Goal: Task Accomplishment & Management: Manage account settings

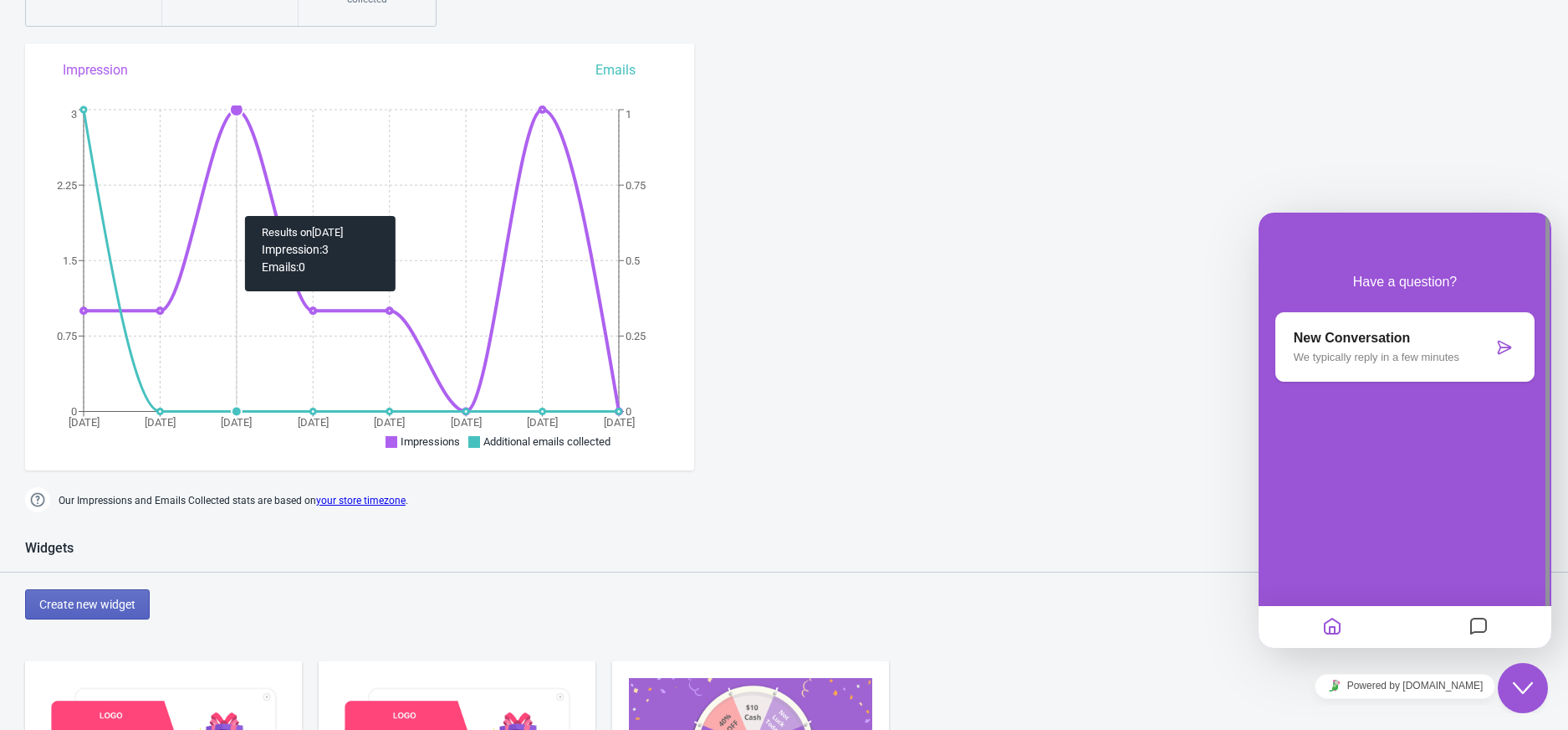
scroll to position [446, 0]
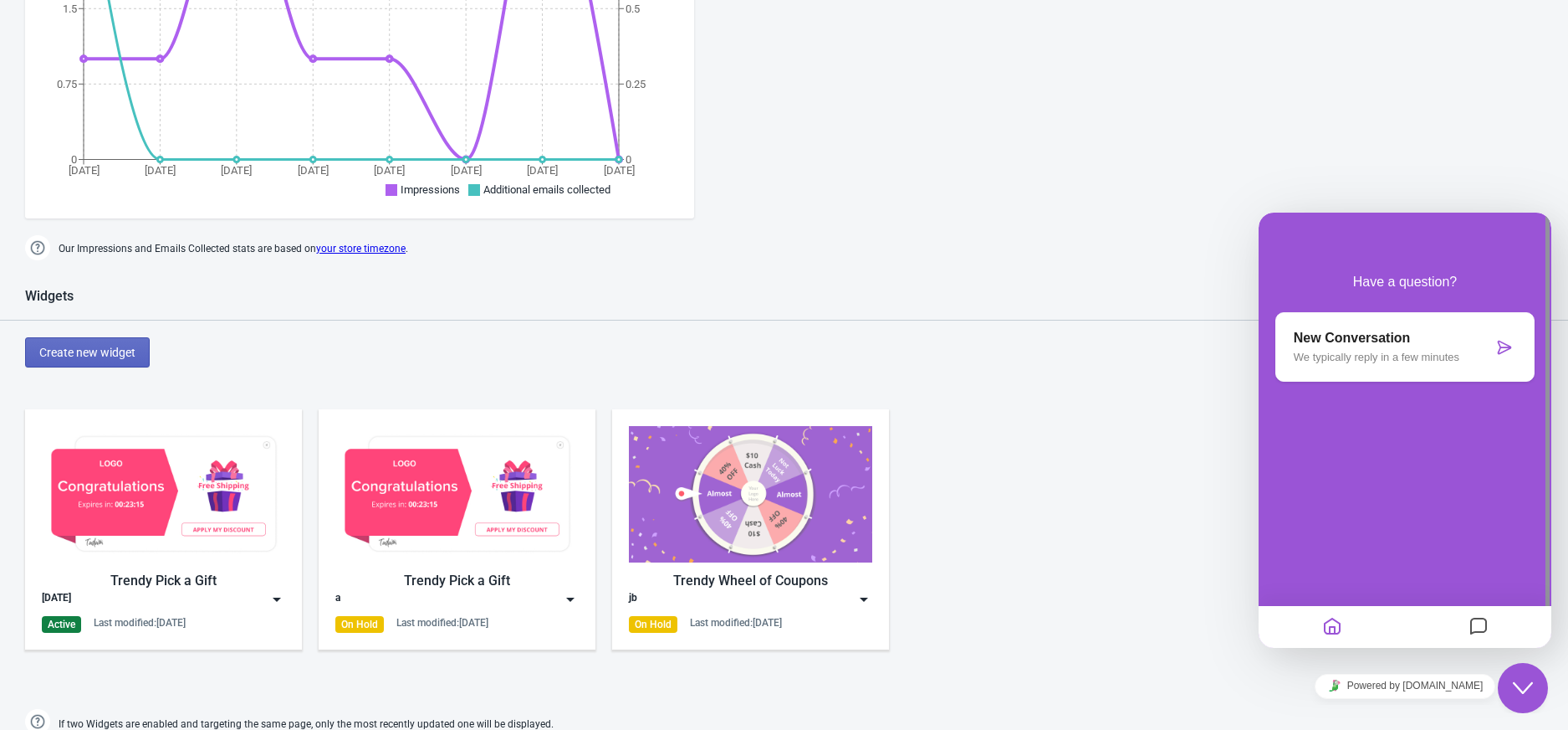
click at [865, 591] on img at bounding box center [864, 599] width 17 height 17
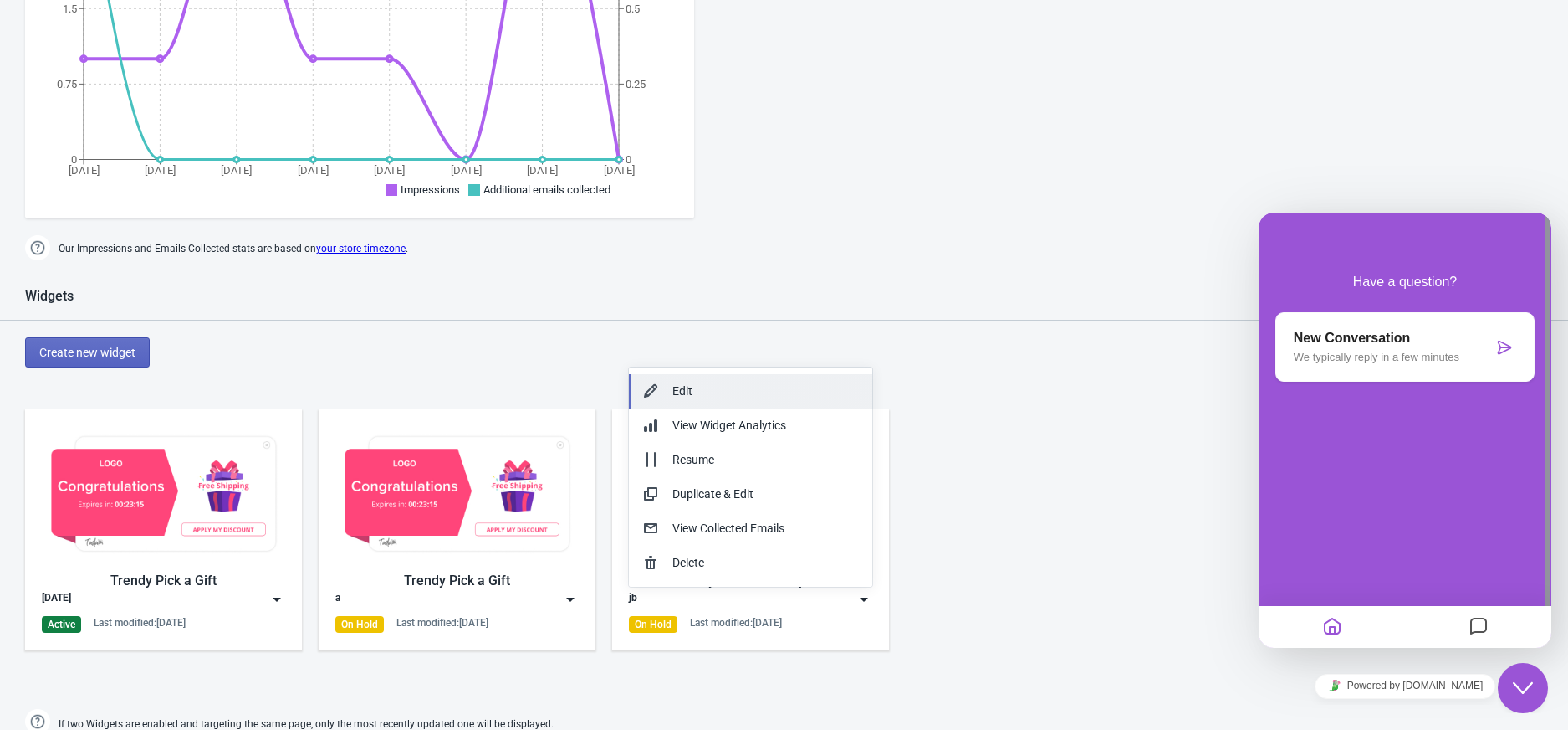
click at [695, 376] on button "Edit" at bounding box center [750, 391] width 244 height 34
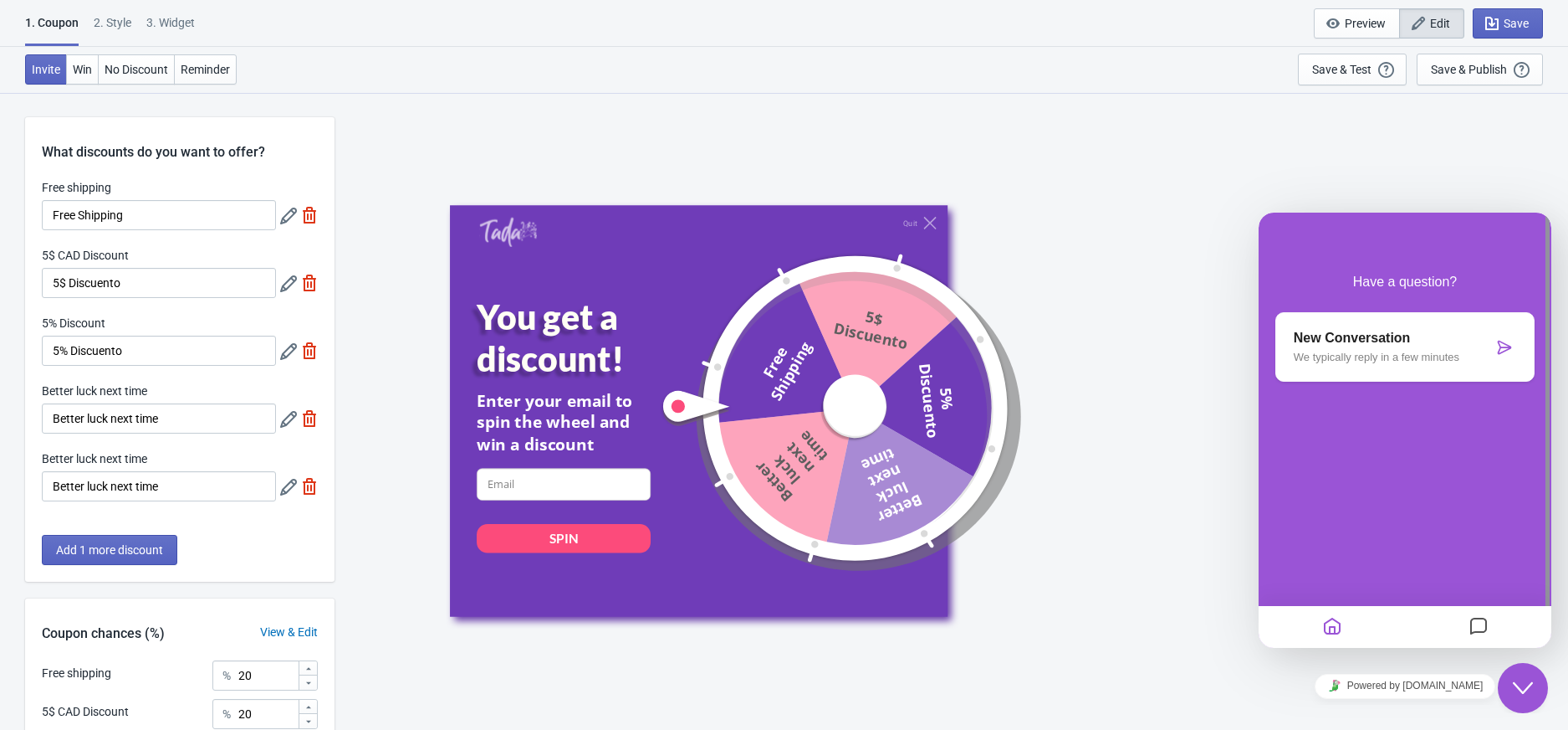
click at [171, 28] on div "3. Widget" at bounding box center [170, 29] width 48 height 29
select select "once"
select select "1"
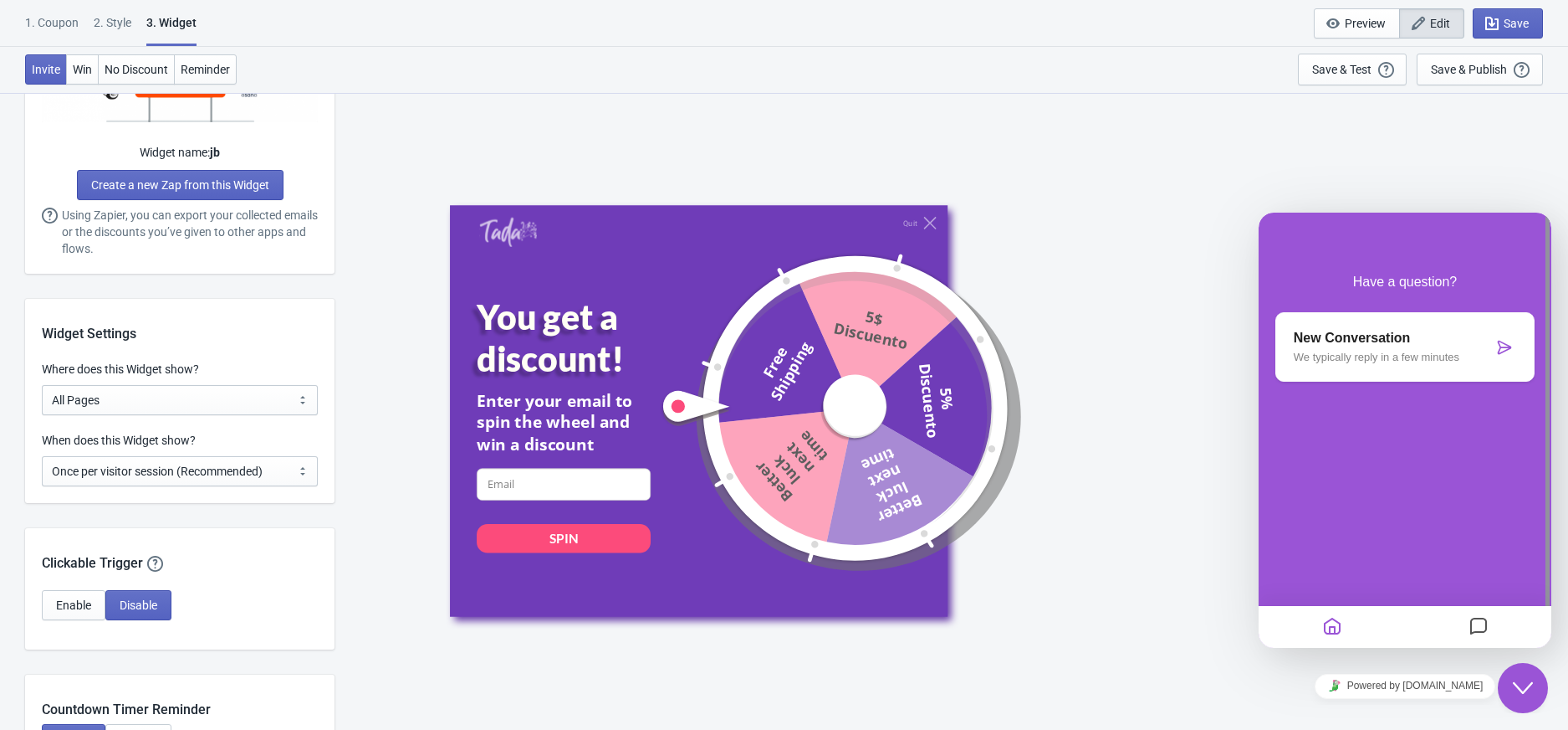
scroll to position [1226, 0]
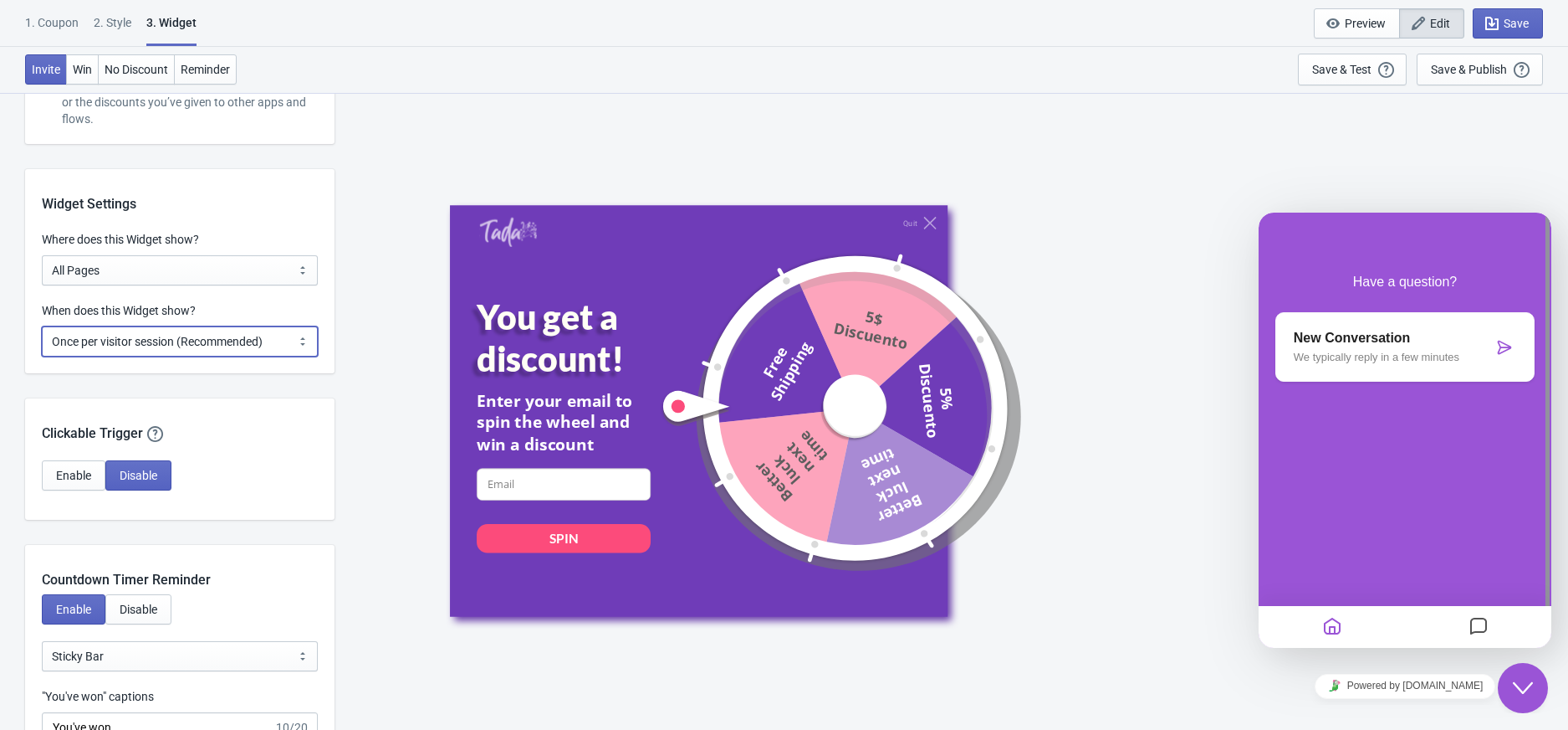
click at [277, 344] on select "Every new visit of page Once every period of time Once per visitor session (Rec…" at bounding box center [179, 341] width 276 height 30
click at [379, 406] on div "Quit You get a discount! Enter your email to spin the wheel and win a discount …" at bounding box center [951, 410] width 1217 height 637
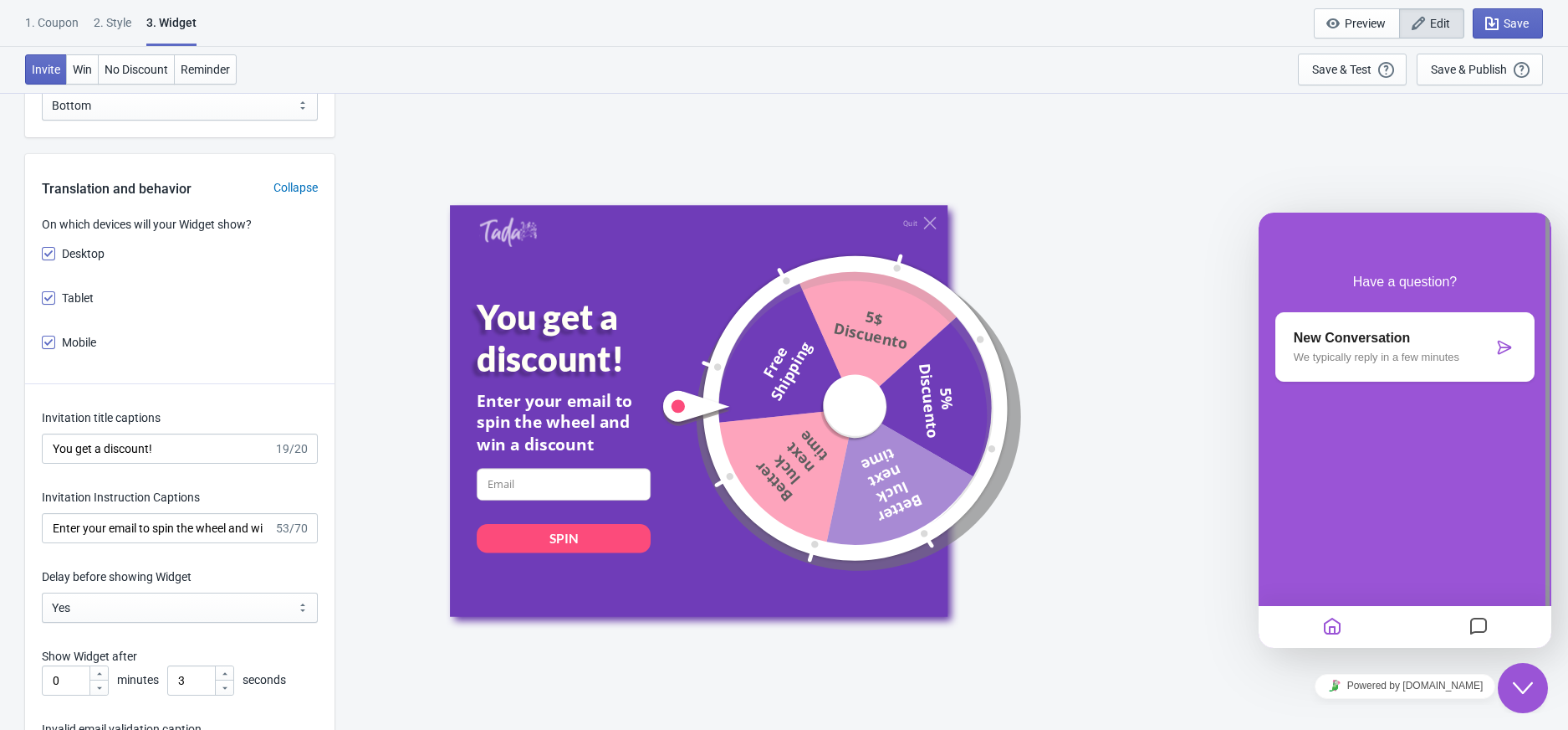
scroll to position [2008, 0]
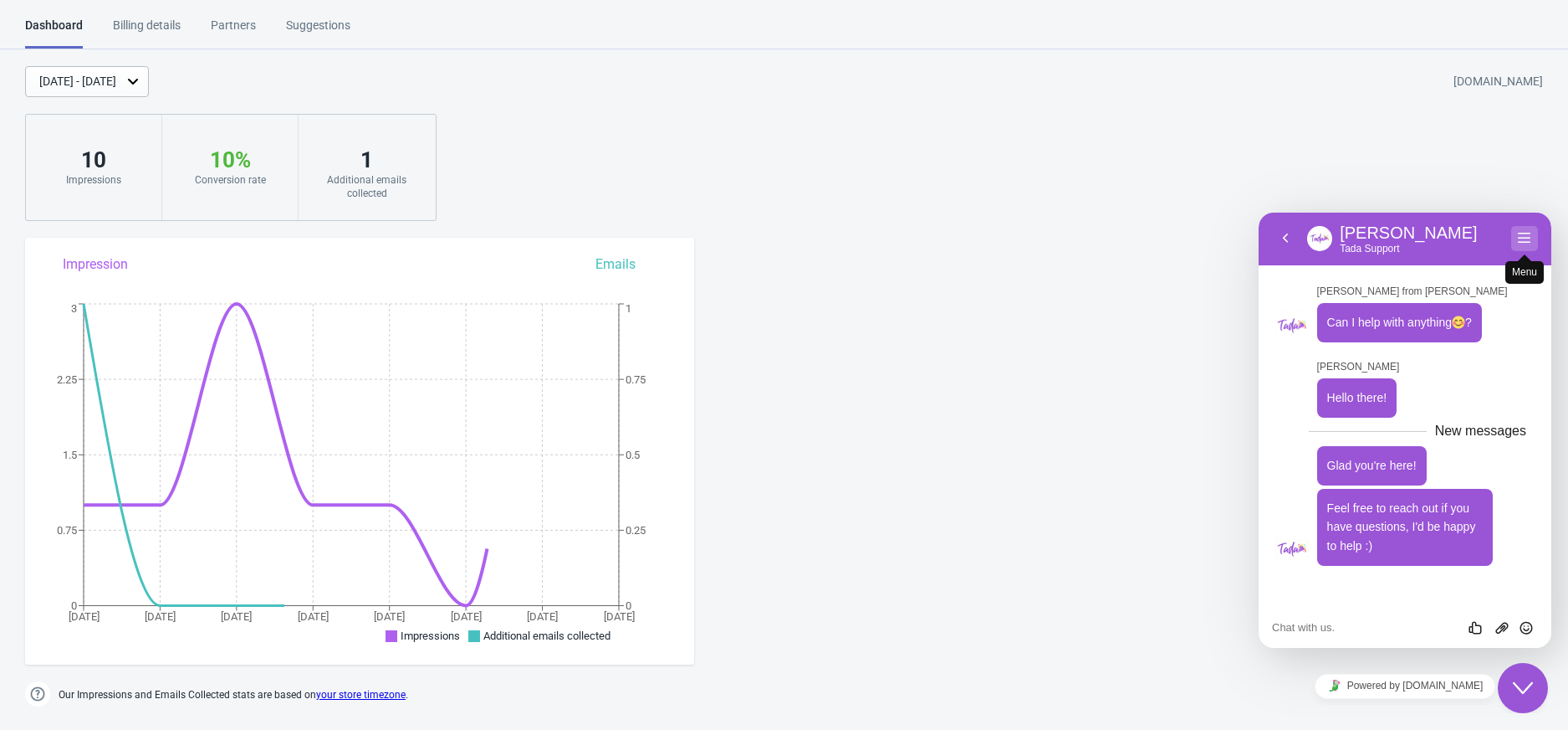
click at [1525, 235] on button "Menu" at bounding box center [1525, 239] width 27 height 25
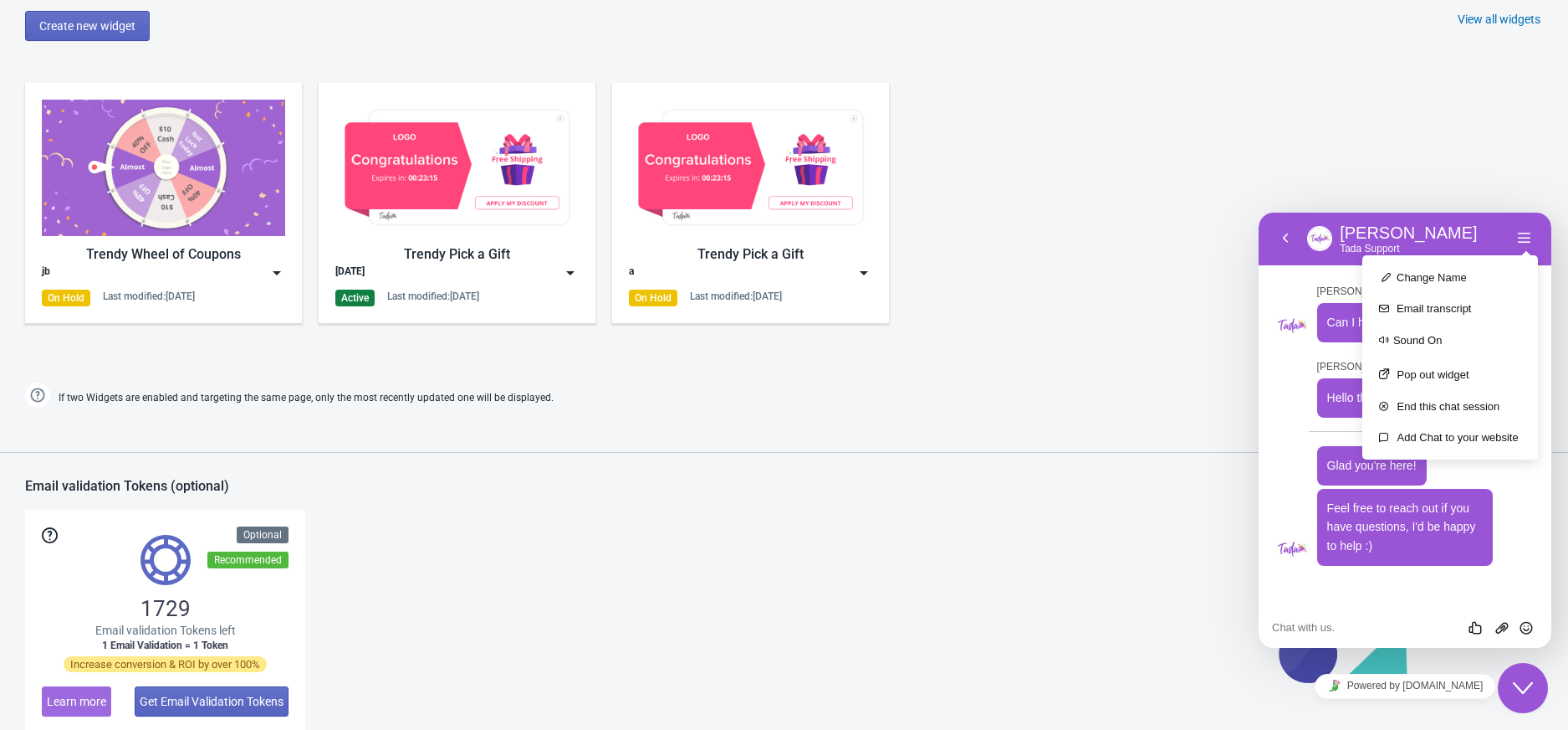
scroll to position [1044, 0]
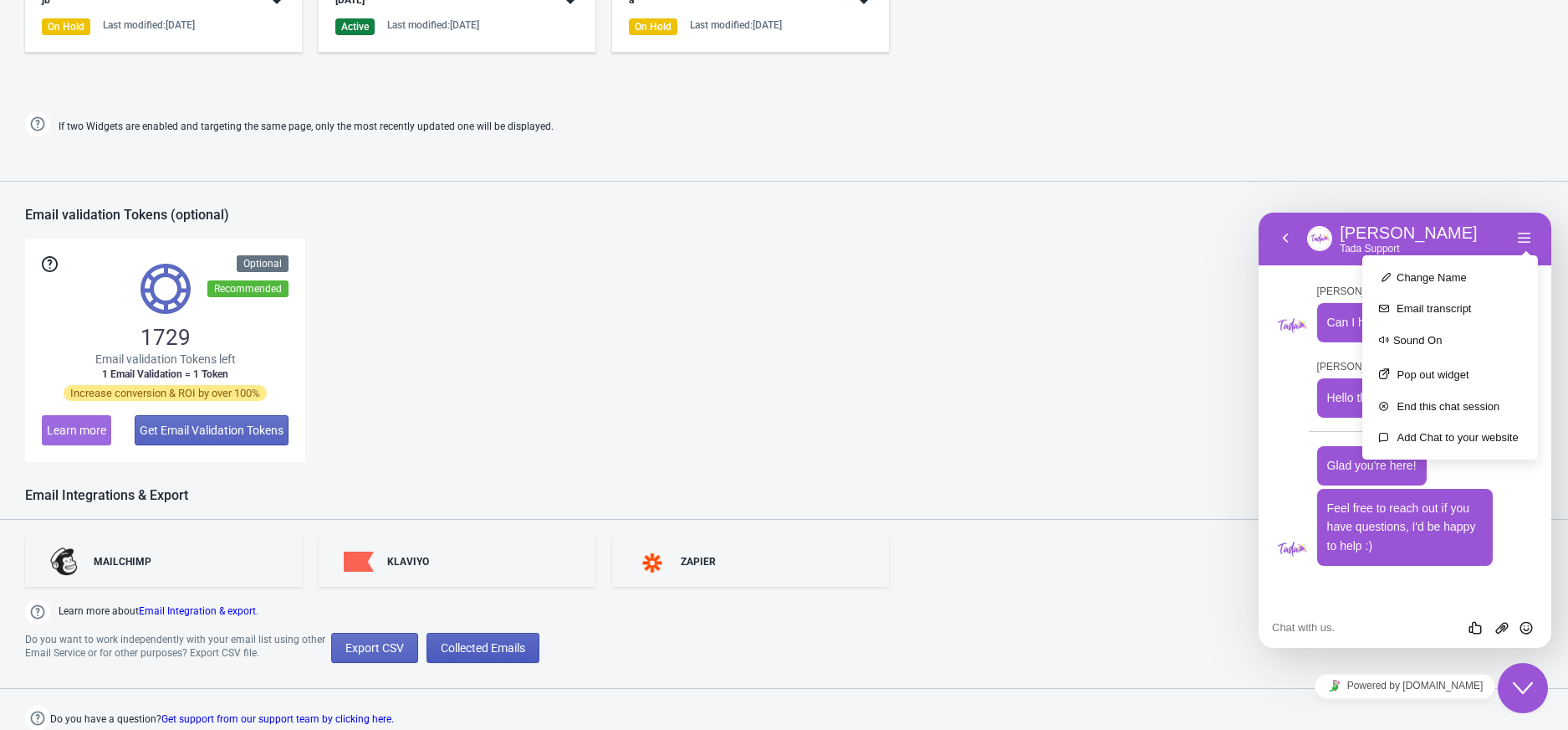
click at [469, 642] on span "Collected Emails" at bounding box center [482, 648] width 84 height 14
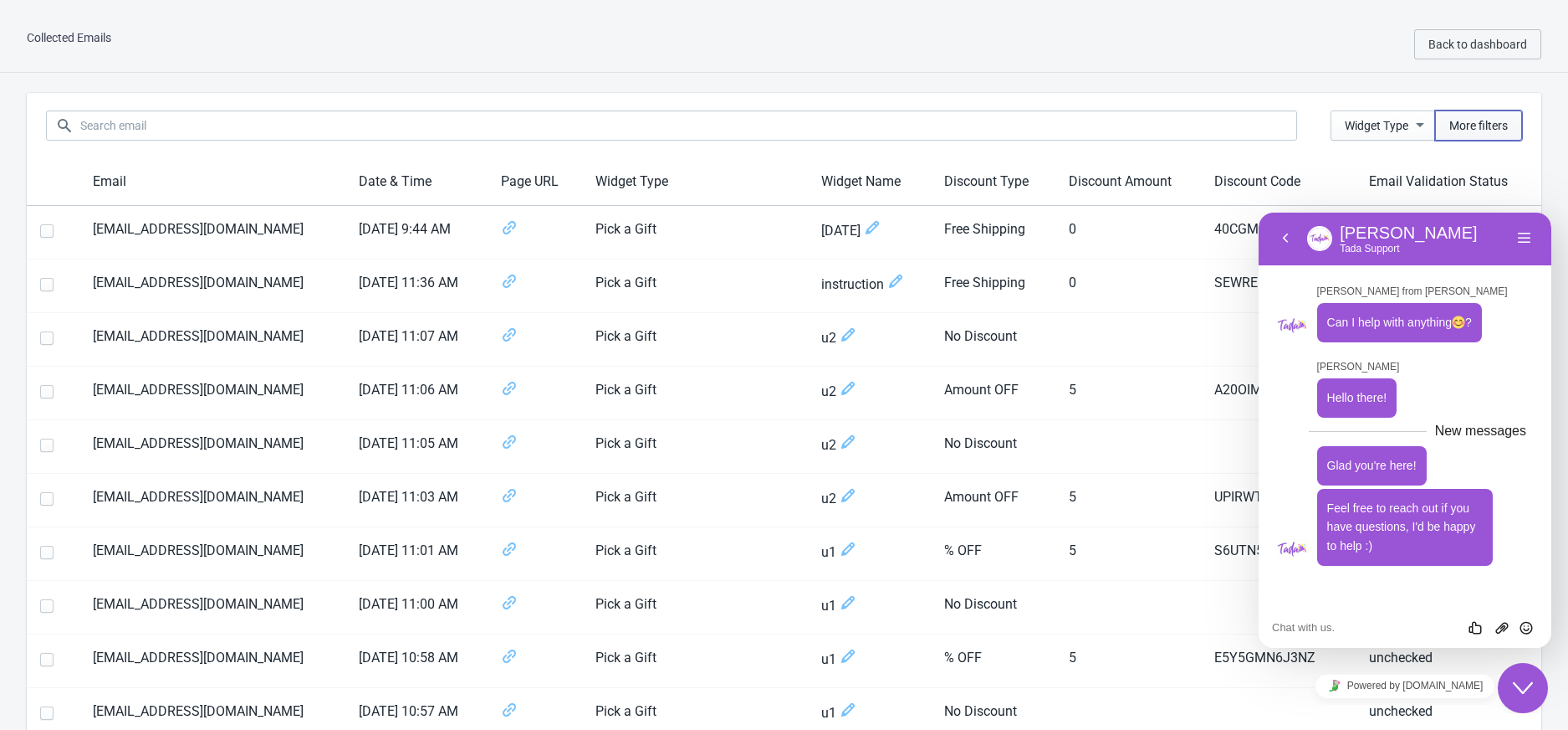
click at [1474, 122] on span "More filters" at bounding box center [1478, 126] width 59 height 14
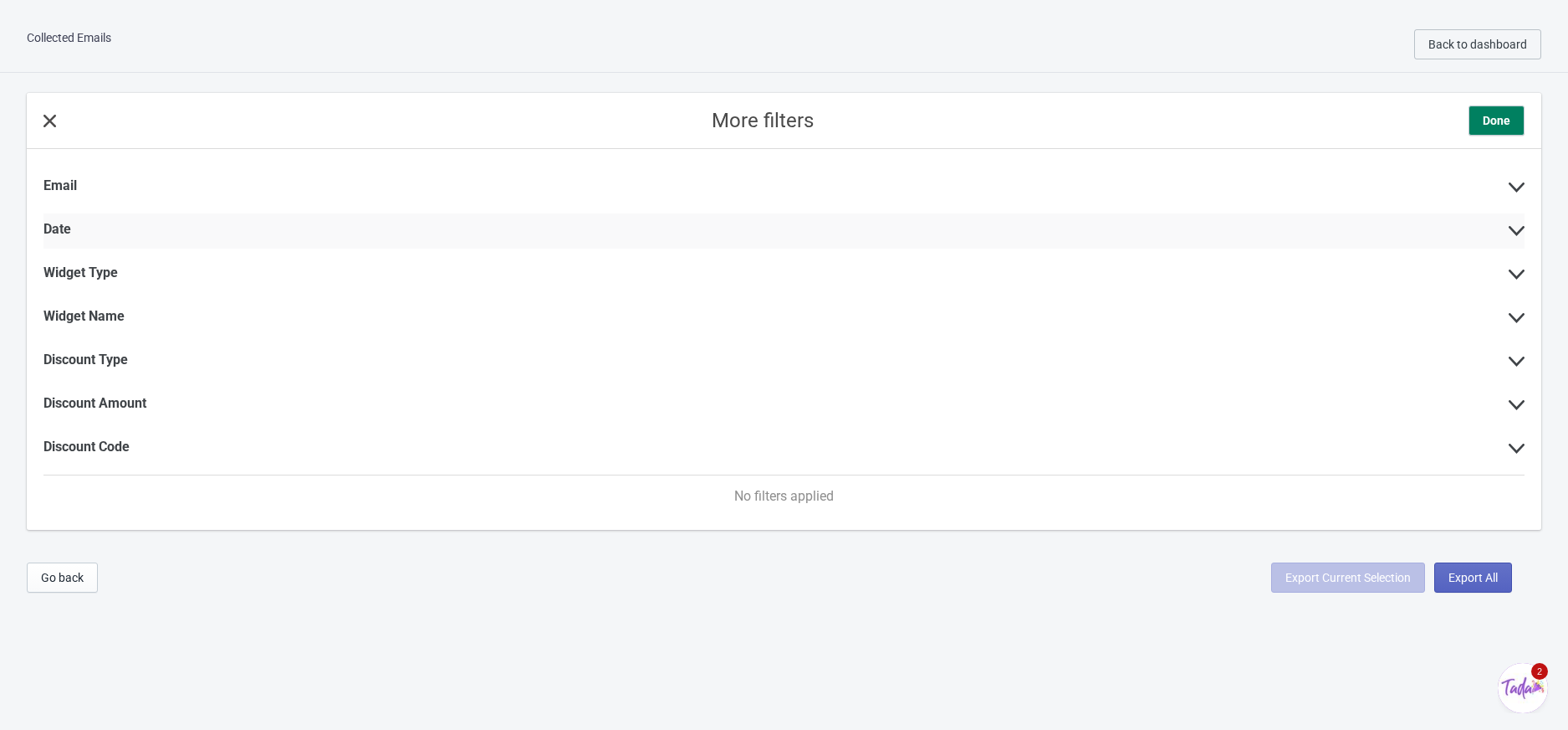
click at [1505, 232] on div "Date" at bounding box center [784, 230] width 1481 height 35
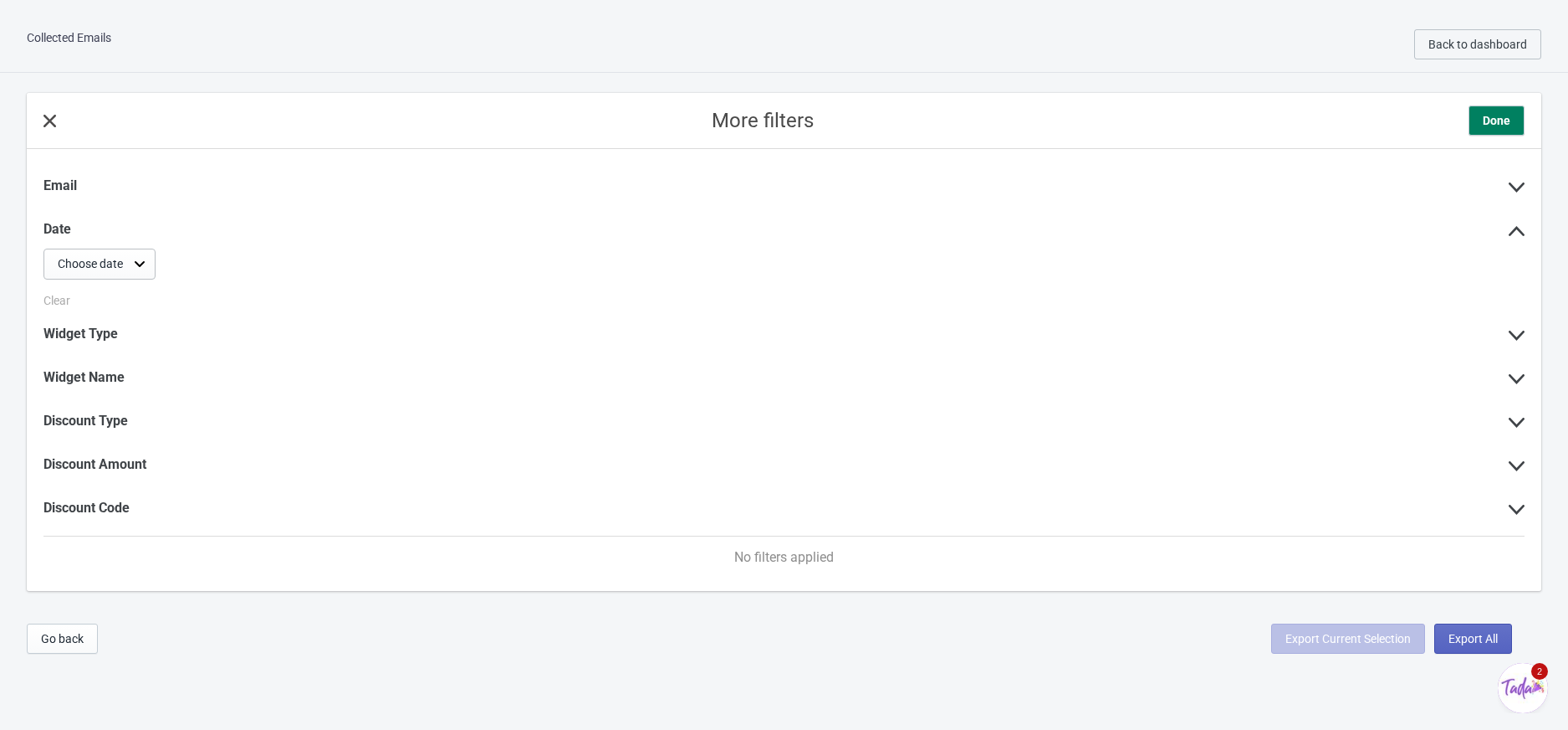
click at [138, 264] on icon at bounding box center [140, 263] width 10 height 6
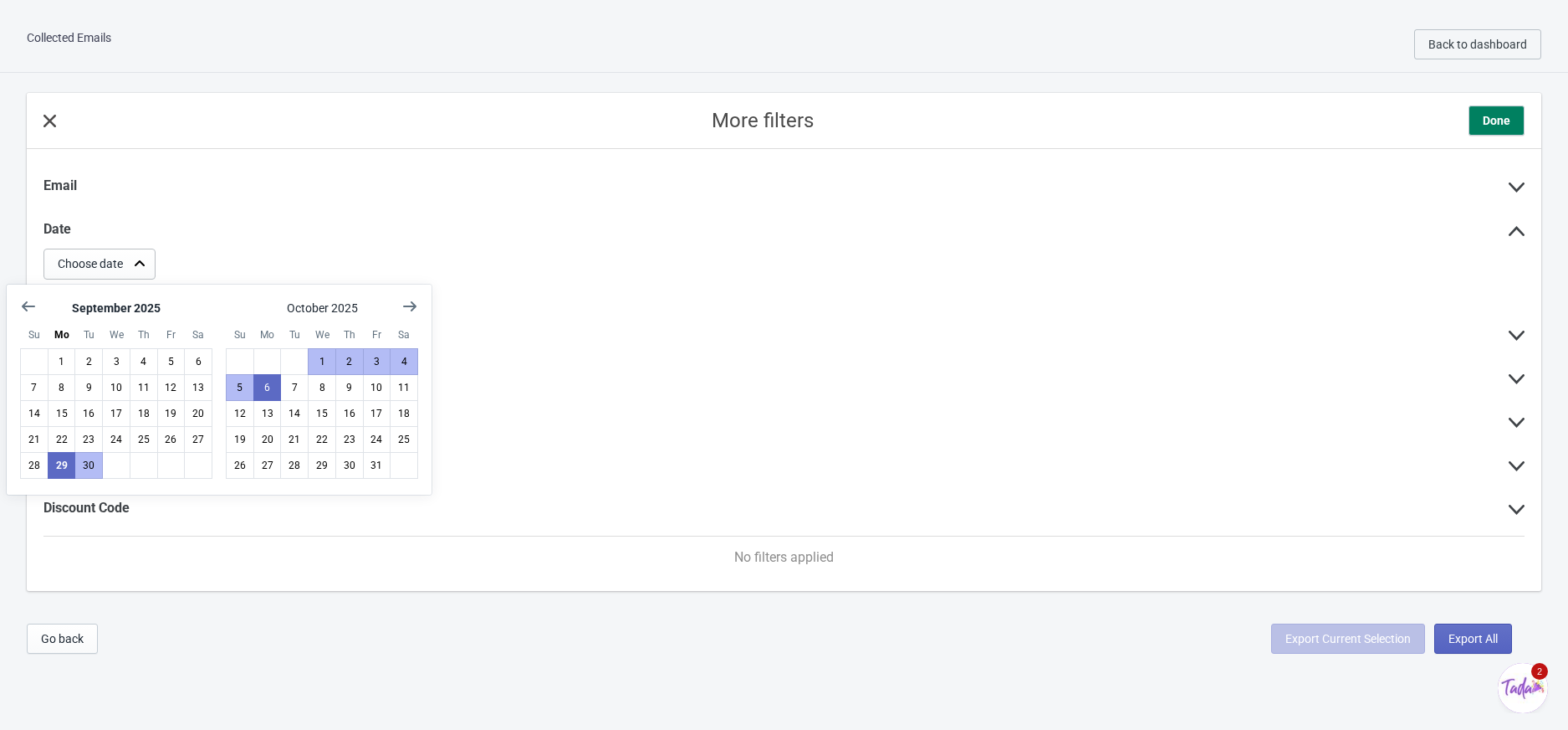
click at [138, 264] on icon at bounding box center [140, 263] width 17 height 17
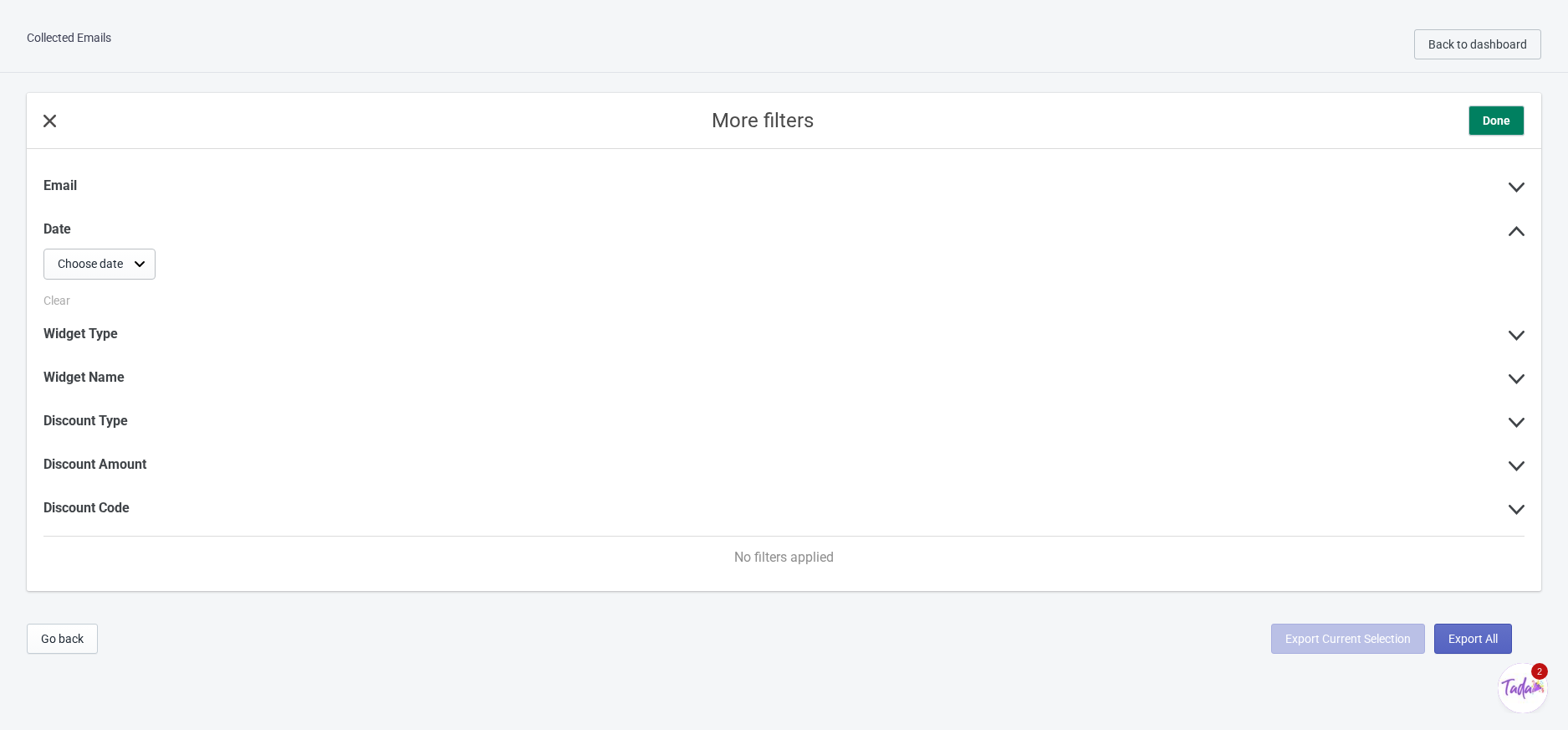
click at [138, 264] on icon at bounding box center [140, 263] width 10 height 6
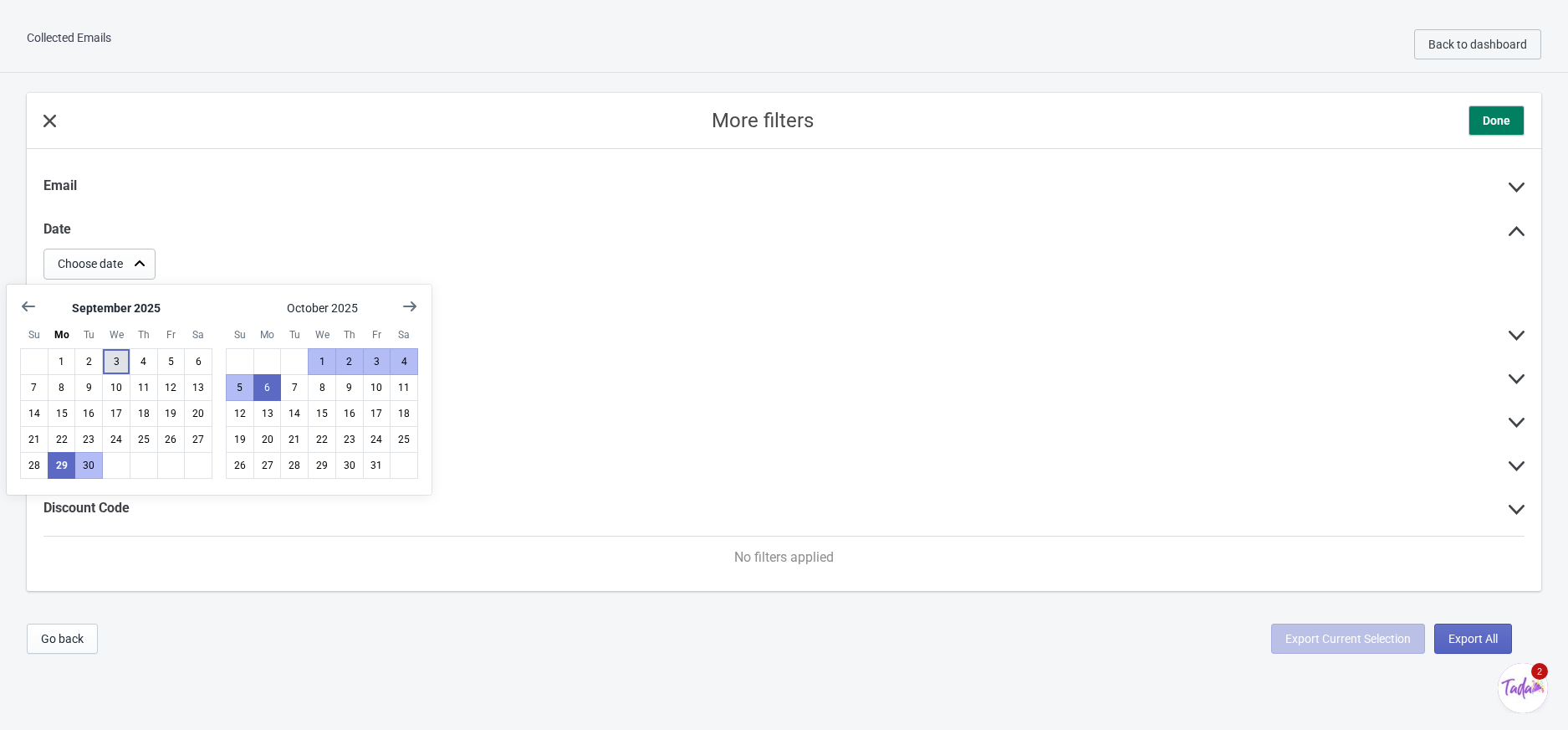
click at [102, 361] on button "3" at bounding box center [116, 362] width 28 height 27
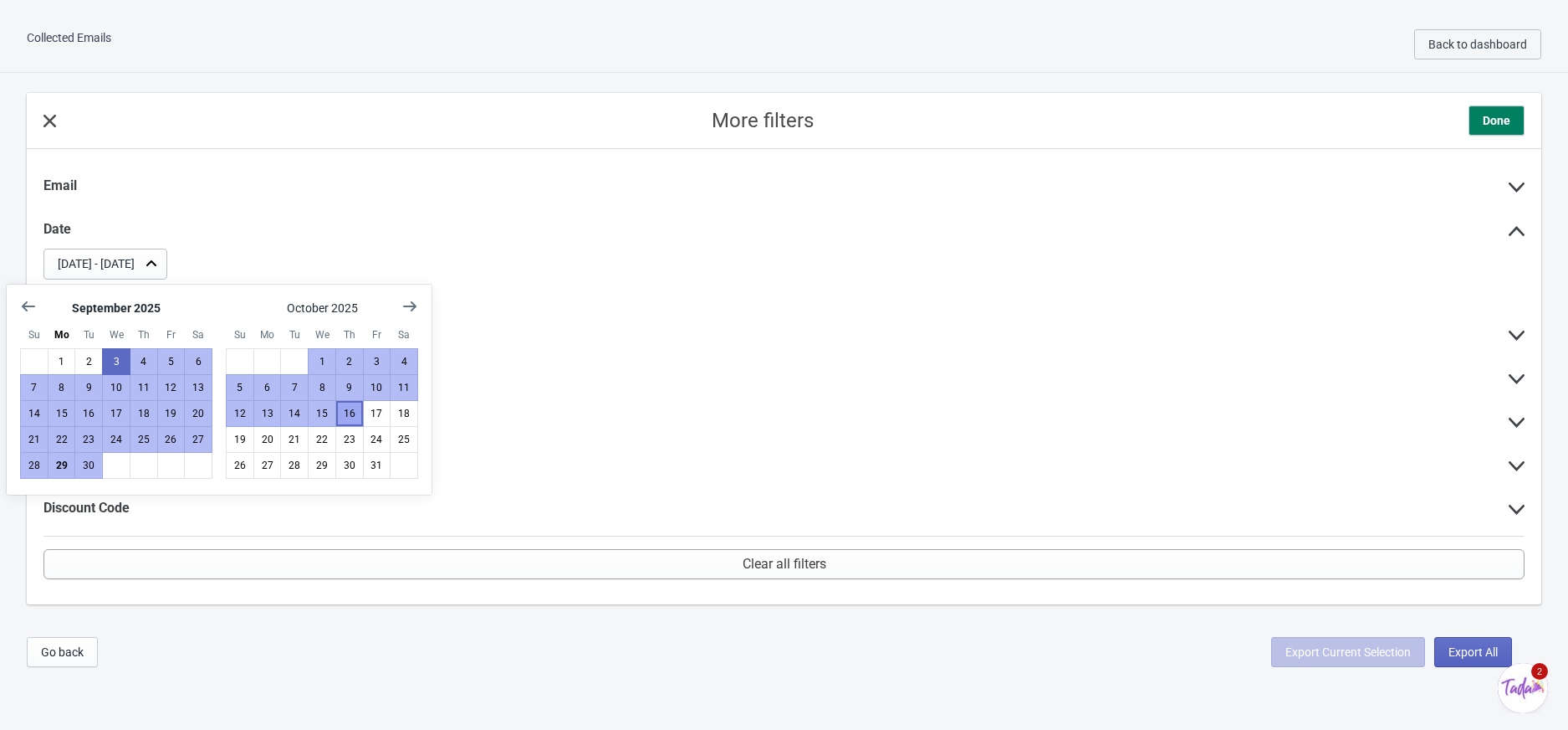
click at [339, 422] on button "16" at bounding box center [349, 414] width 28 height 27
click at [1490, 130] on button "Done" at bounding box center [1497, 120] width 56 height 30
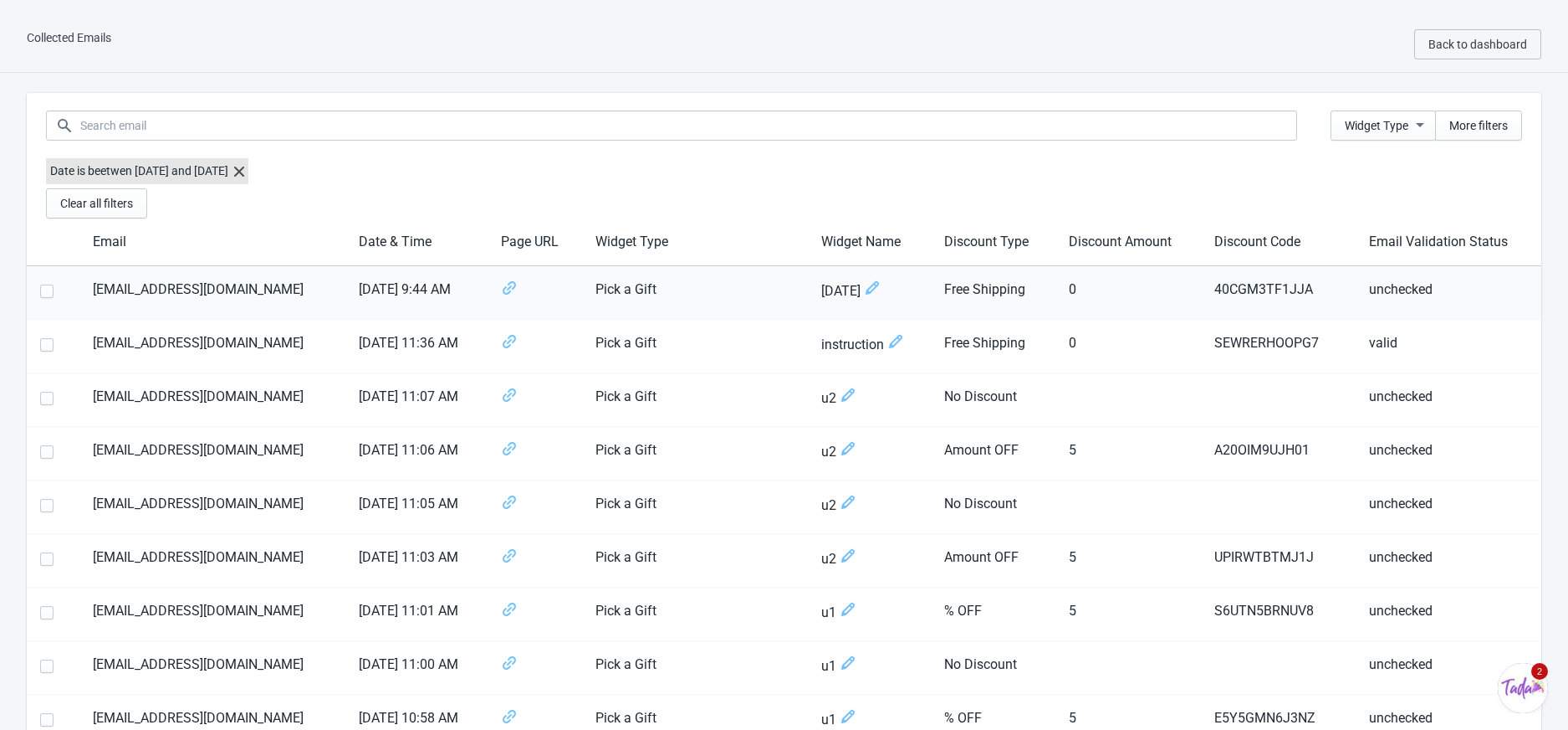
click at [45, 297] on span at bounding box center [47, 291] width 14 height 14
click at [41, 297] on input "checkbox" at bounding box center [40, 299] width 1 height 30
checkbox input "true"
click at [50, 339] on span at bounding box center [47, 345] width 14 height 14
click at [41, 339] on input "checkbox" at bounding box center [40, 353] width 1 height 30
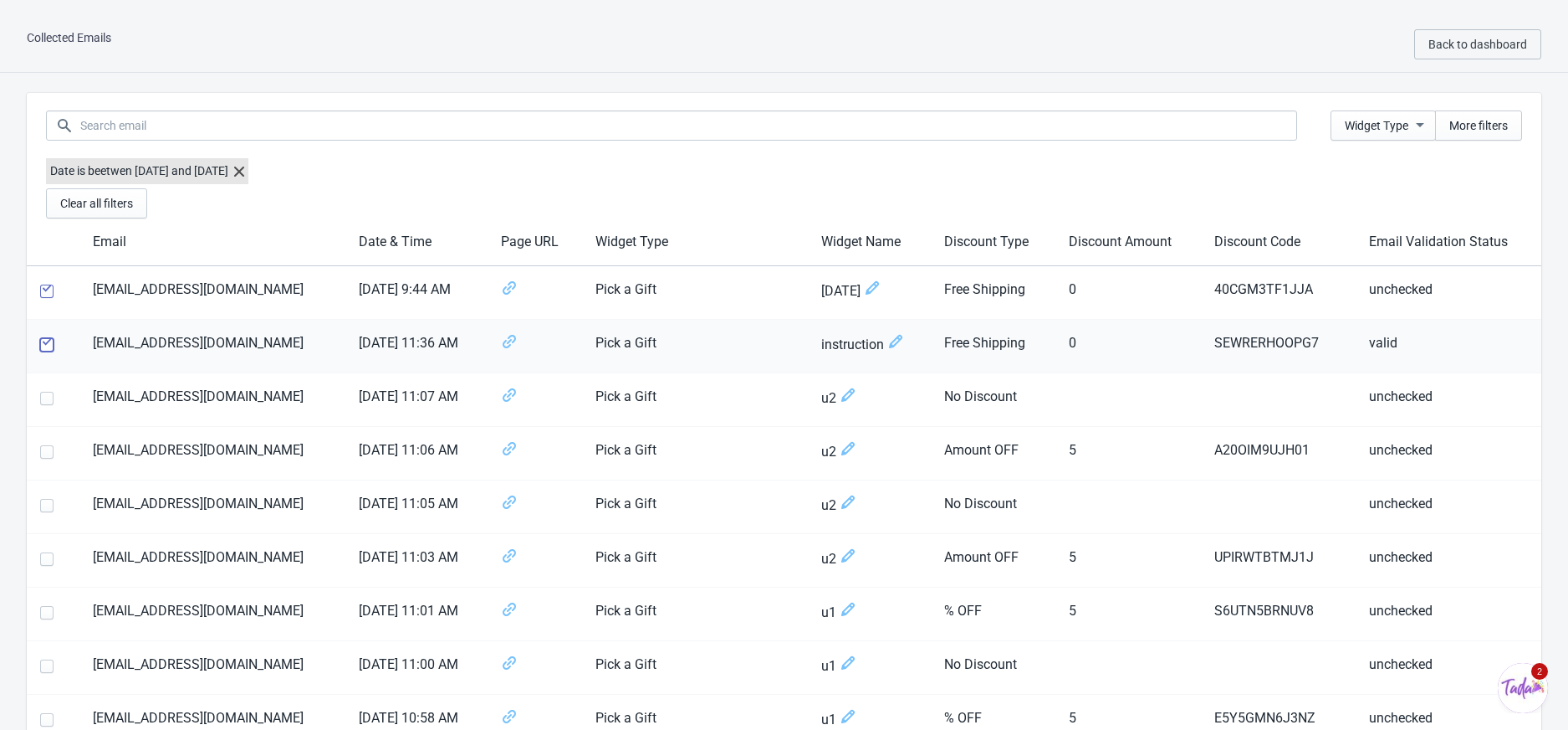
checkbox input "true"
click at [50, 292] on span at bounding box center [47, 291] width 14 height 14
click at [41, 292] on input "checkbox" at bounding box center [40, 299] width 1 height 30
checkbox input "false"
click at [46, 341] on span at bounding box center [47, 345] width 14 height 14
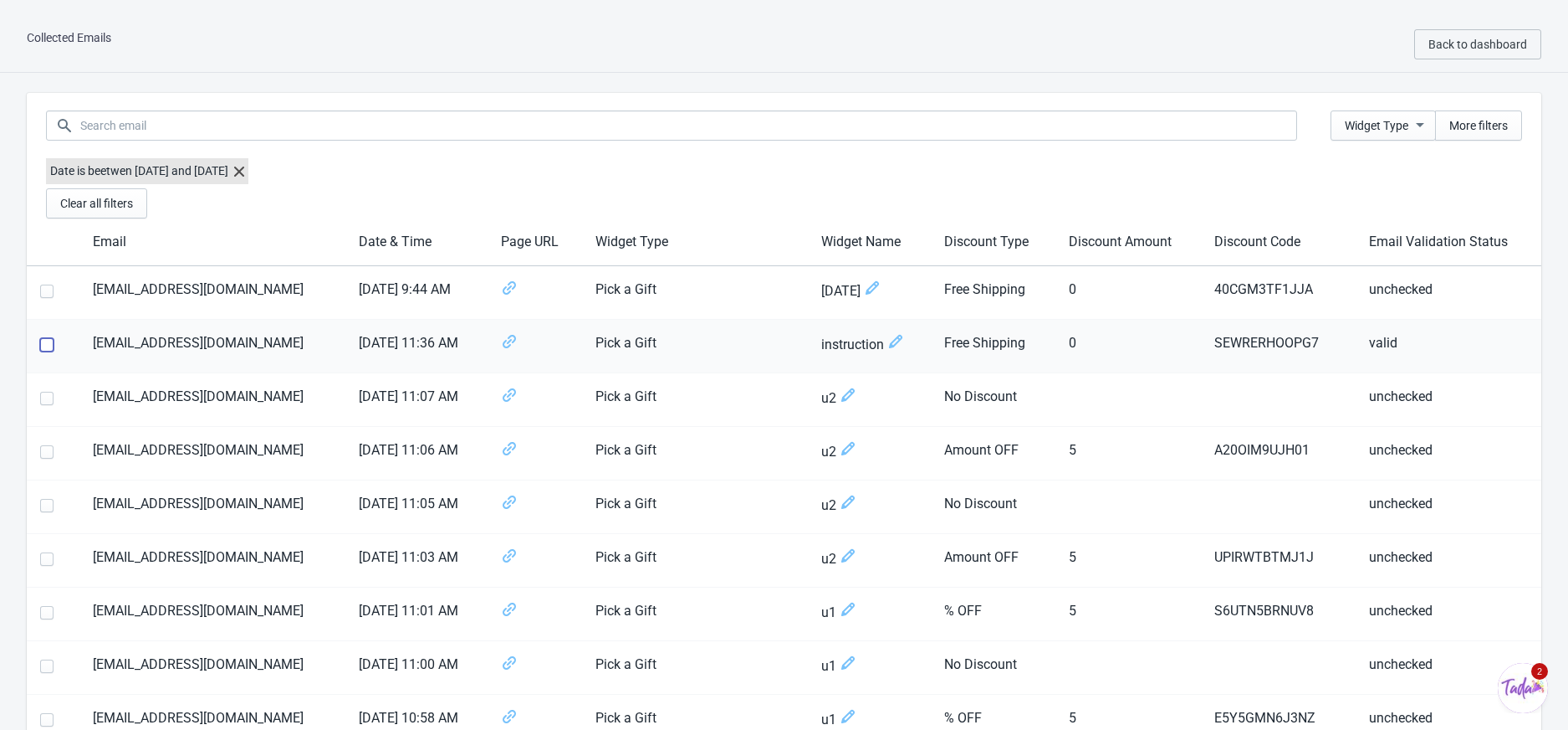
click at [41, 341] on input "checkbox" at bounding box center [40, 353] width 1 height 30
checkbox input "false"
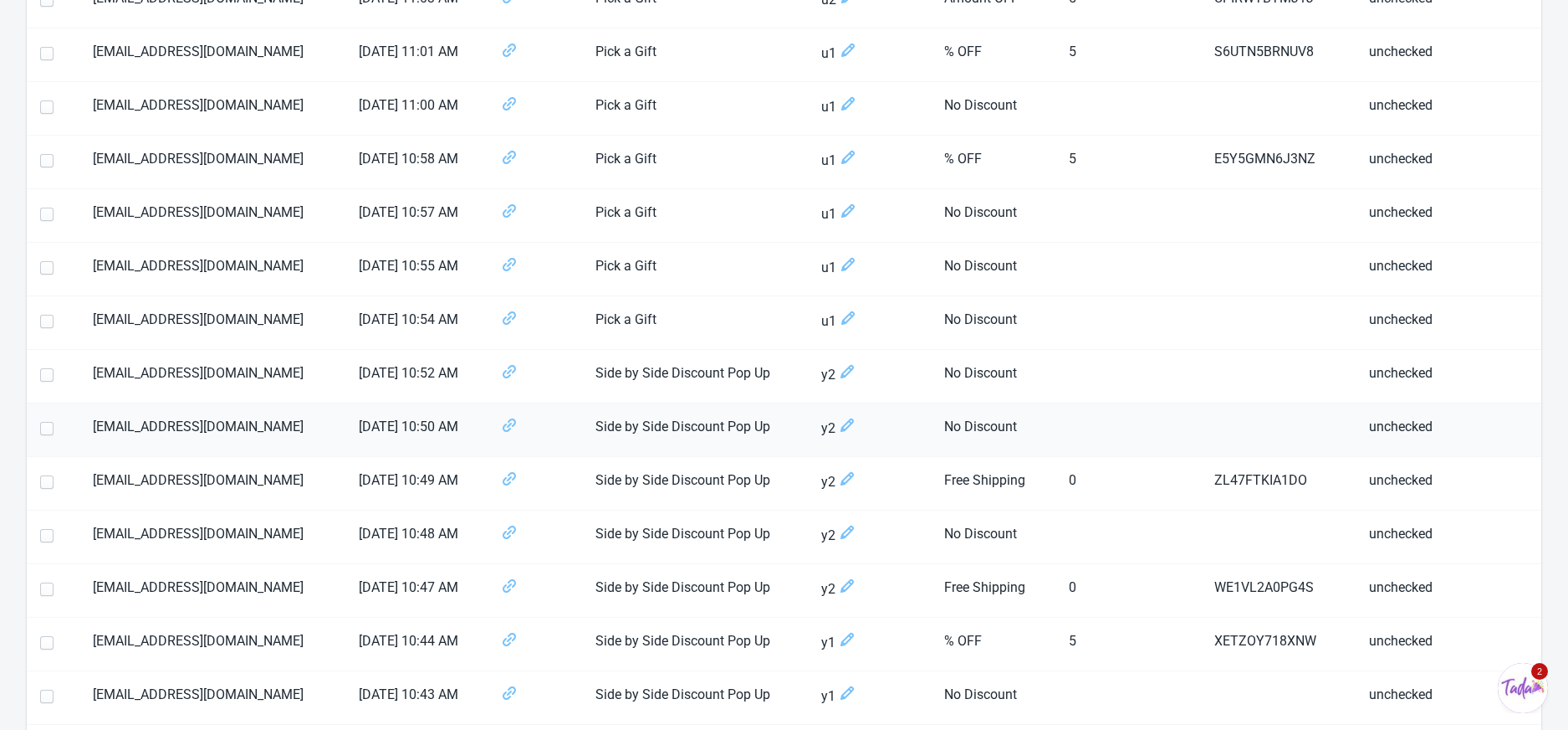
scroll to position [1226, 0]
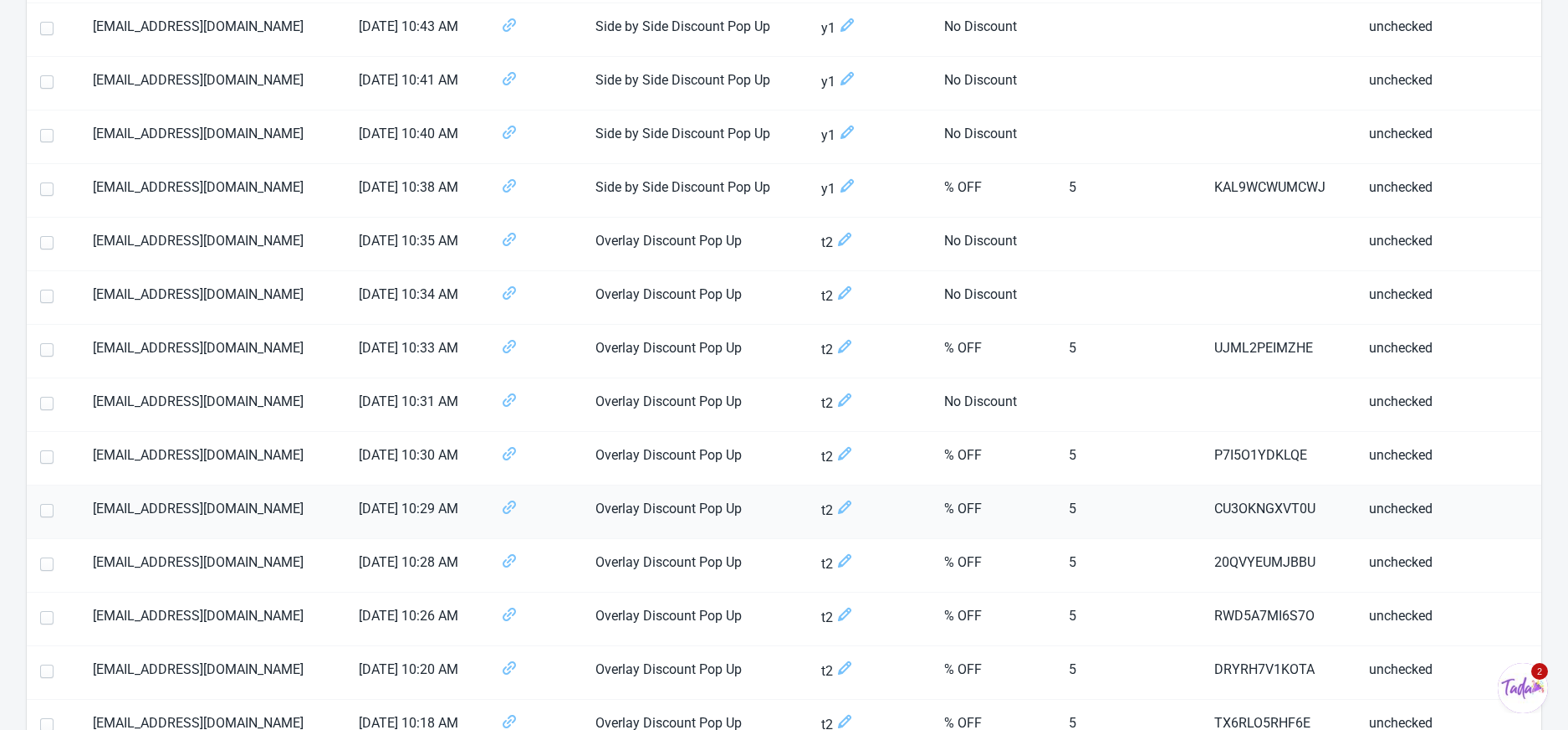
drag, startPoint x: 178, startPoint y: 565, endPoint x: 226, endPoint y: 519, distance: 66.5
click at [178, 564] on td "kmbjkb@gmail.com" at bounding box center [212, 565] width 266 height 54
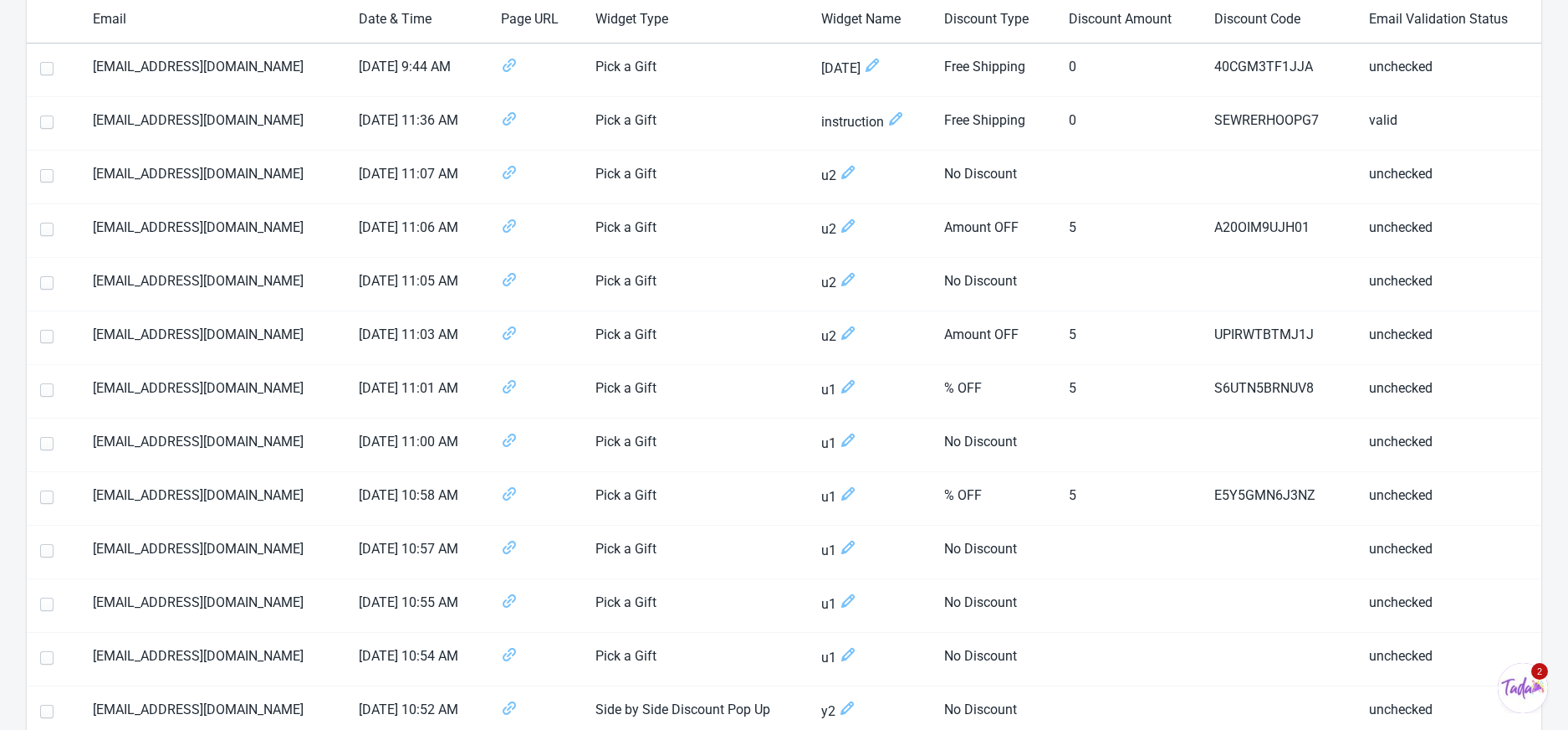
scroll to position [0, 0]
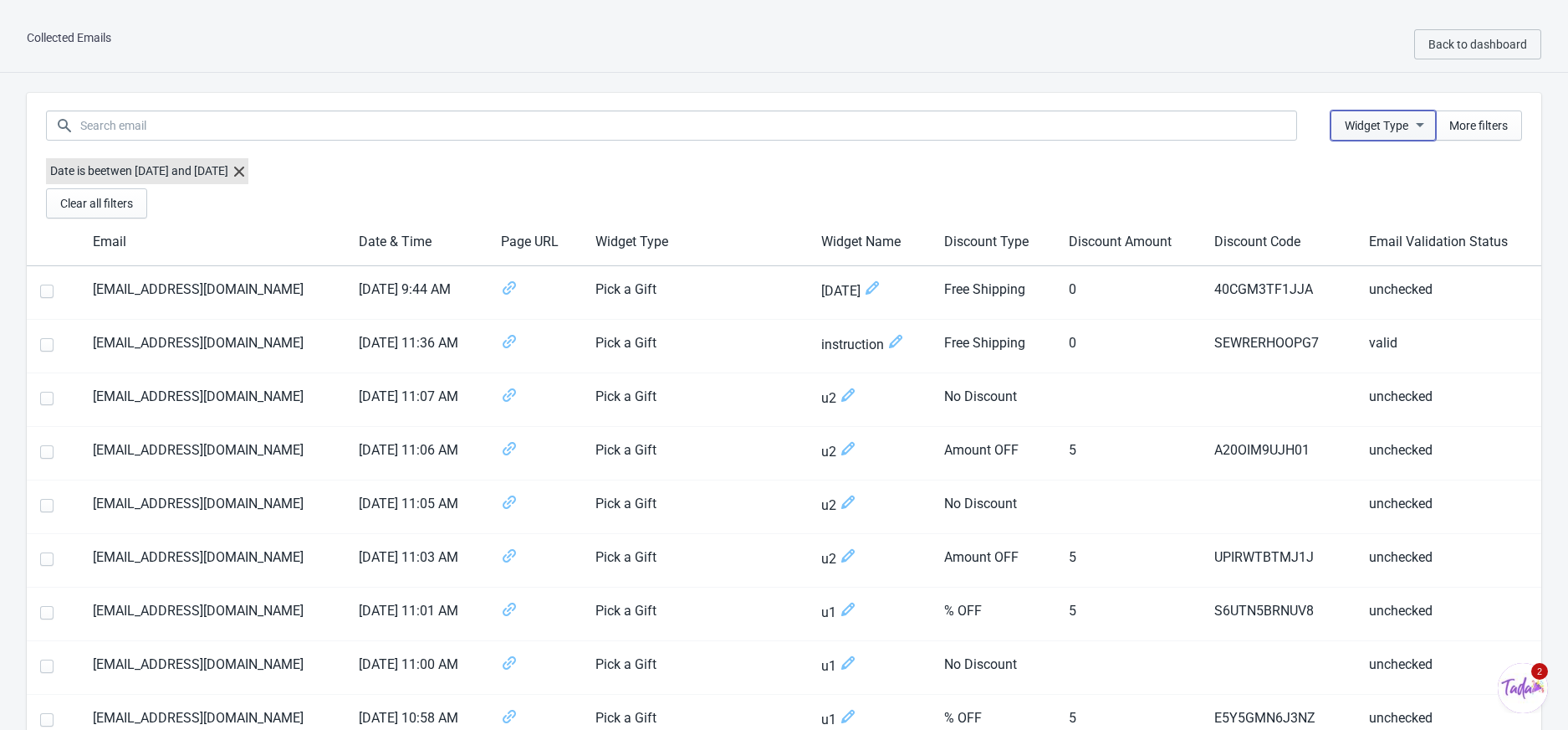
click at [1413, 127] on icon "button" at bounding box center [1420, 125] width 17 height 17
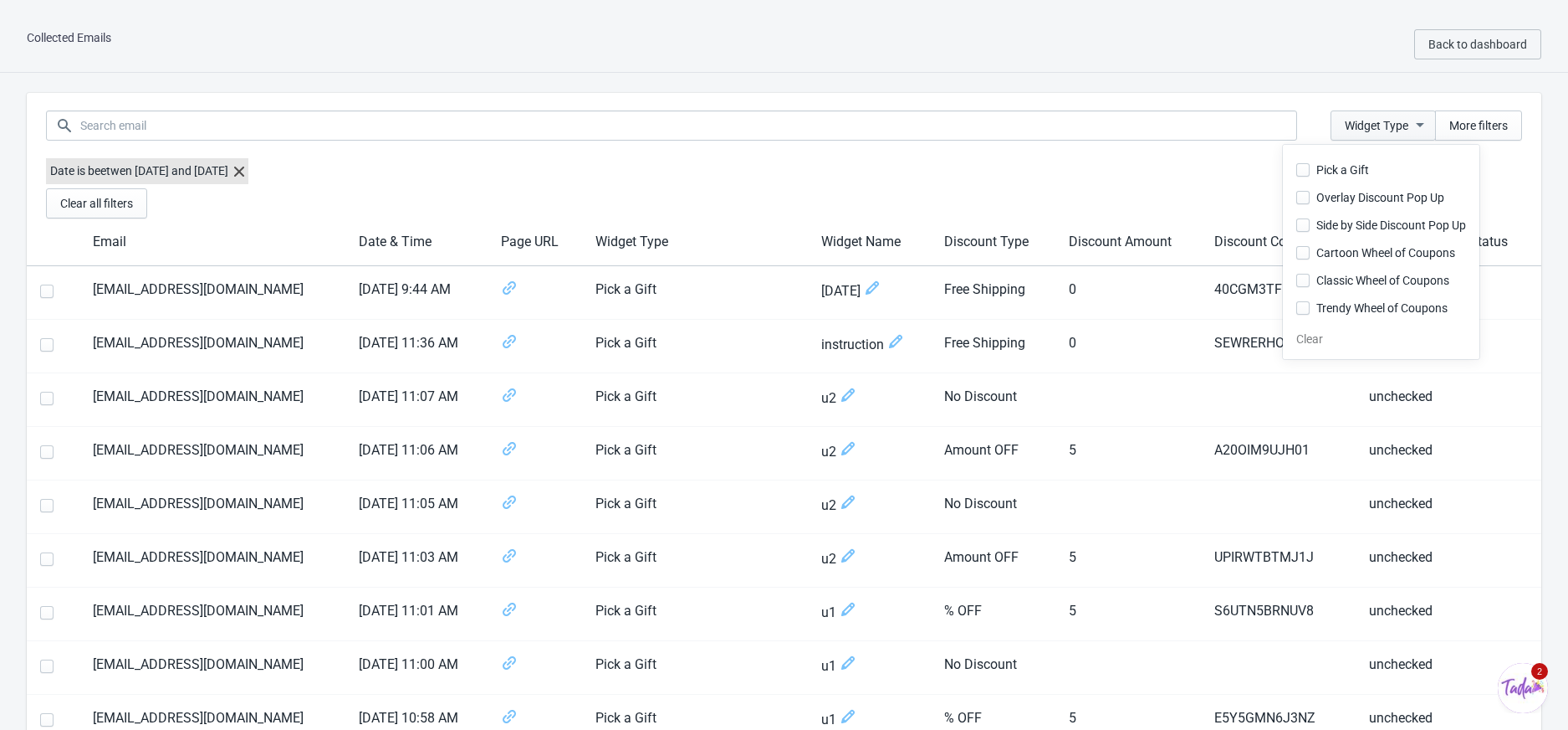
click at [1413, 127] on icon "button" at bounding box center [1420, 125] width 17 height 17
click at [1470, 127] on span "More filters" at bounding box center [1478, 126] width 59 height 14
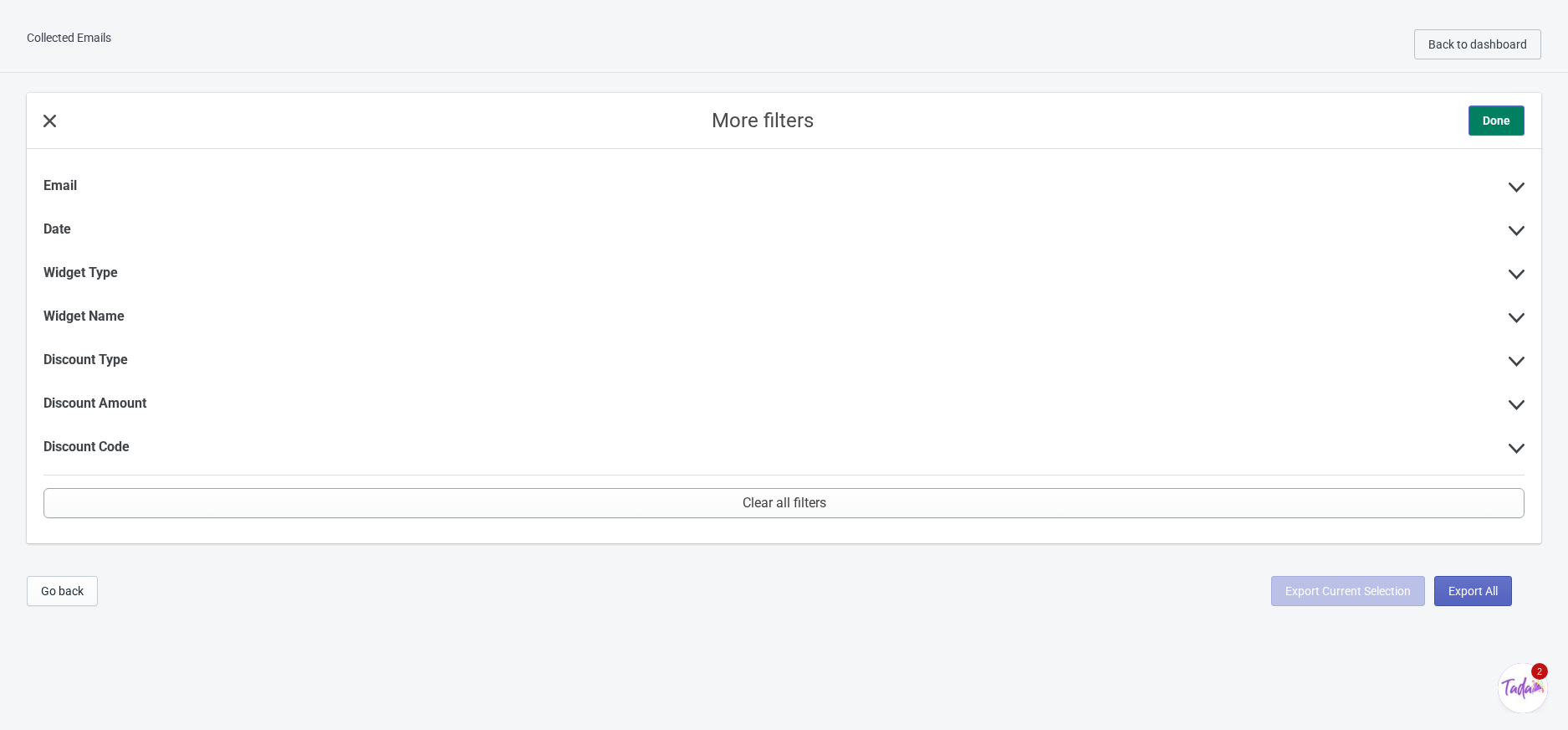
click at [1477, 123] on button "Done" at bounding box center [1497, 120] width 56 height 30
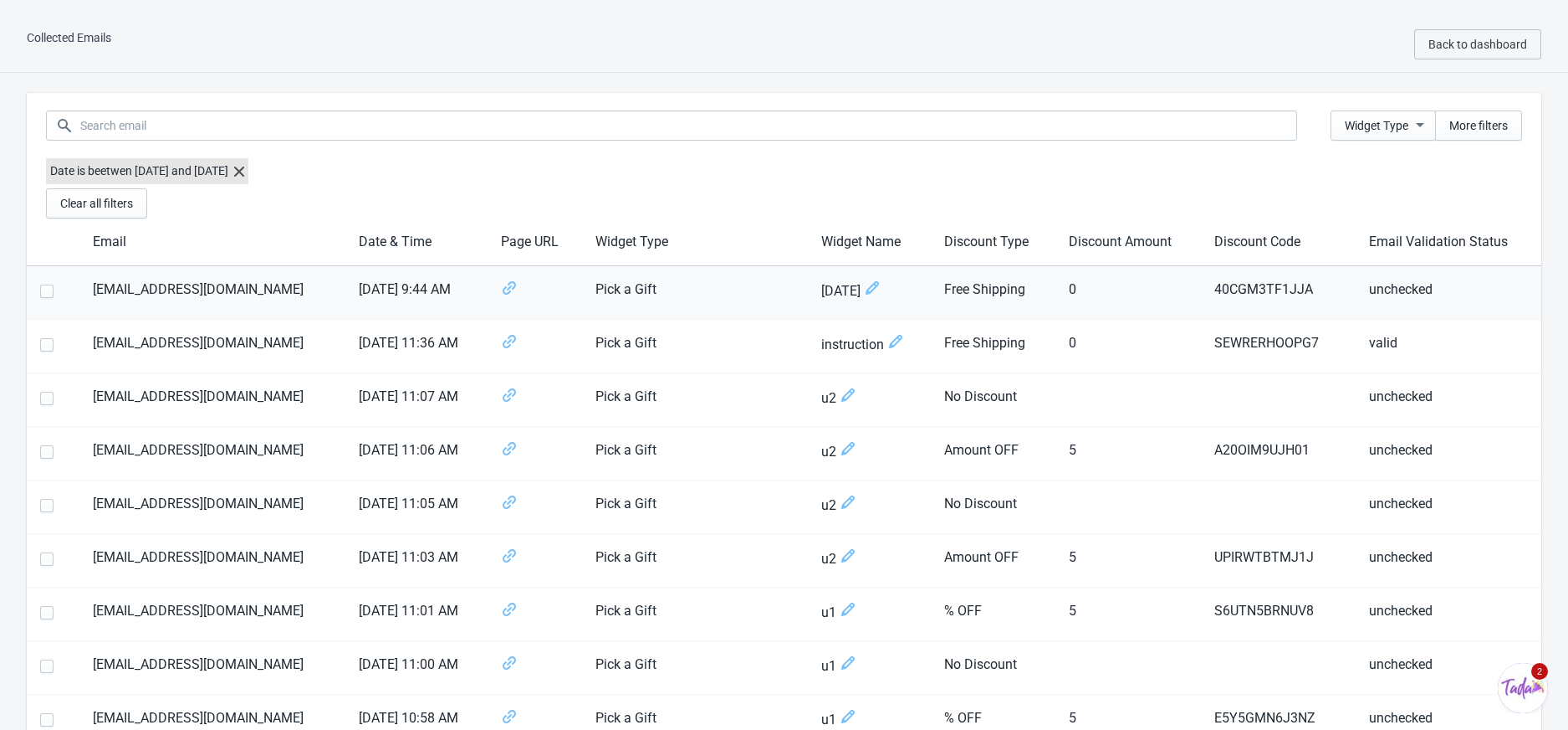
click at [51, 296] on span at bounding box center [47, 291] width 14 height 14
click at [41, 296] on input "checkbox" at bounding box center [40, 299] width 1 height 30
checkbox input "true"
click at [44, 348] on span at bounding box center [47, 345] width 14 height 14
click at [41, 348] on input "checkbox" at bounding box center [40, 353] width 1 height 30
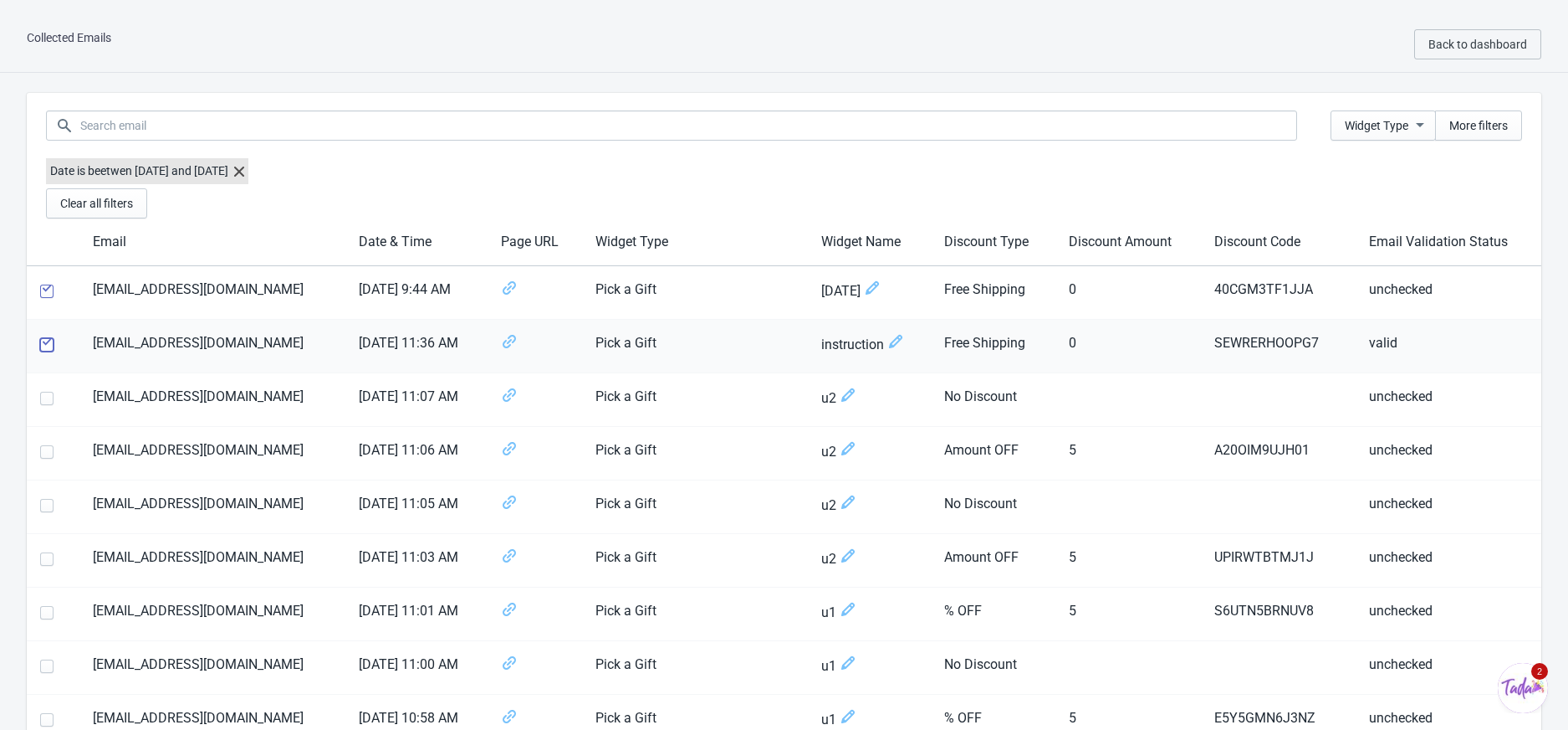
checkbox input "true"
click at [48, 407] on label at bounding box center [50, 398] width 20 height 22
click at [41, 407] on input "checkbox" at bounding box center [40, 406] width 1 height 30
checkbox input "true"
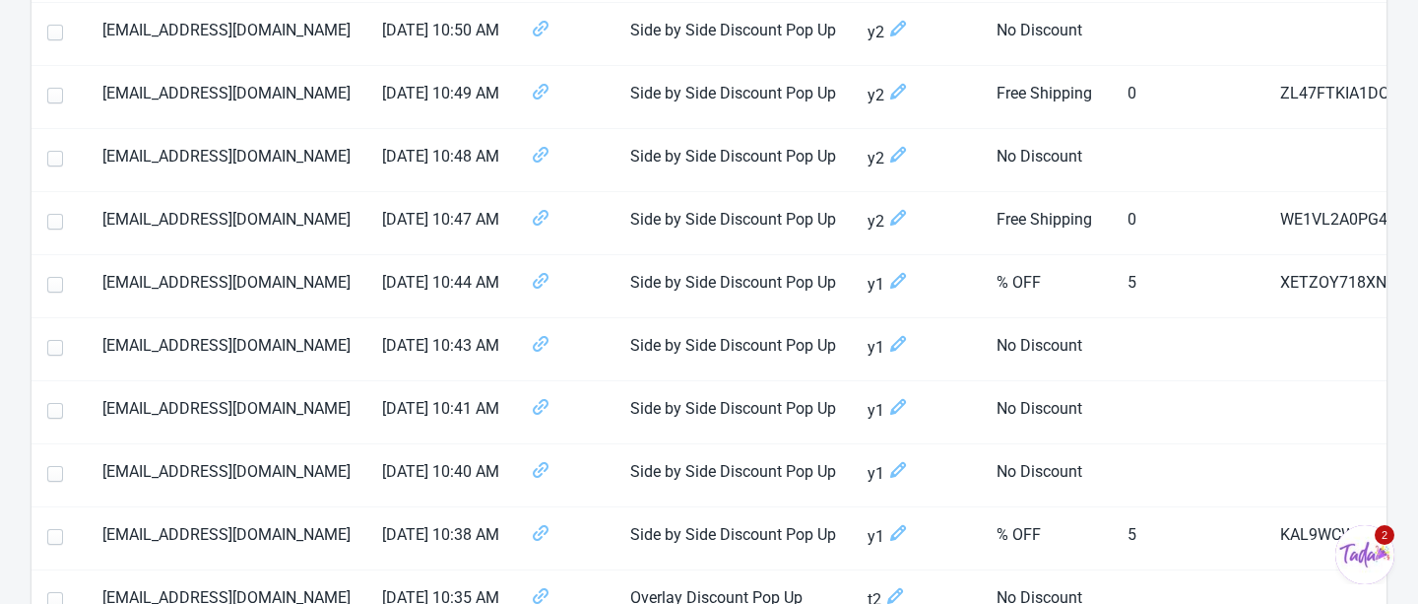
scroll to position [1050, 0]
